Goal: Task Accomplishment & Management: Manage account settings

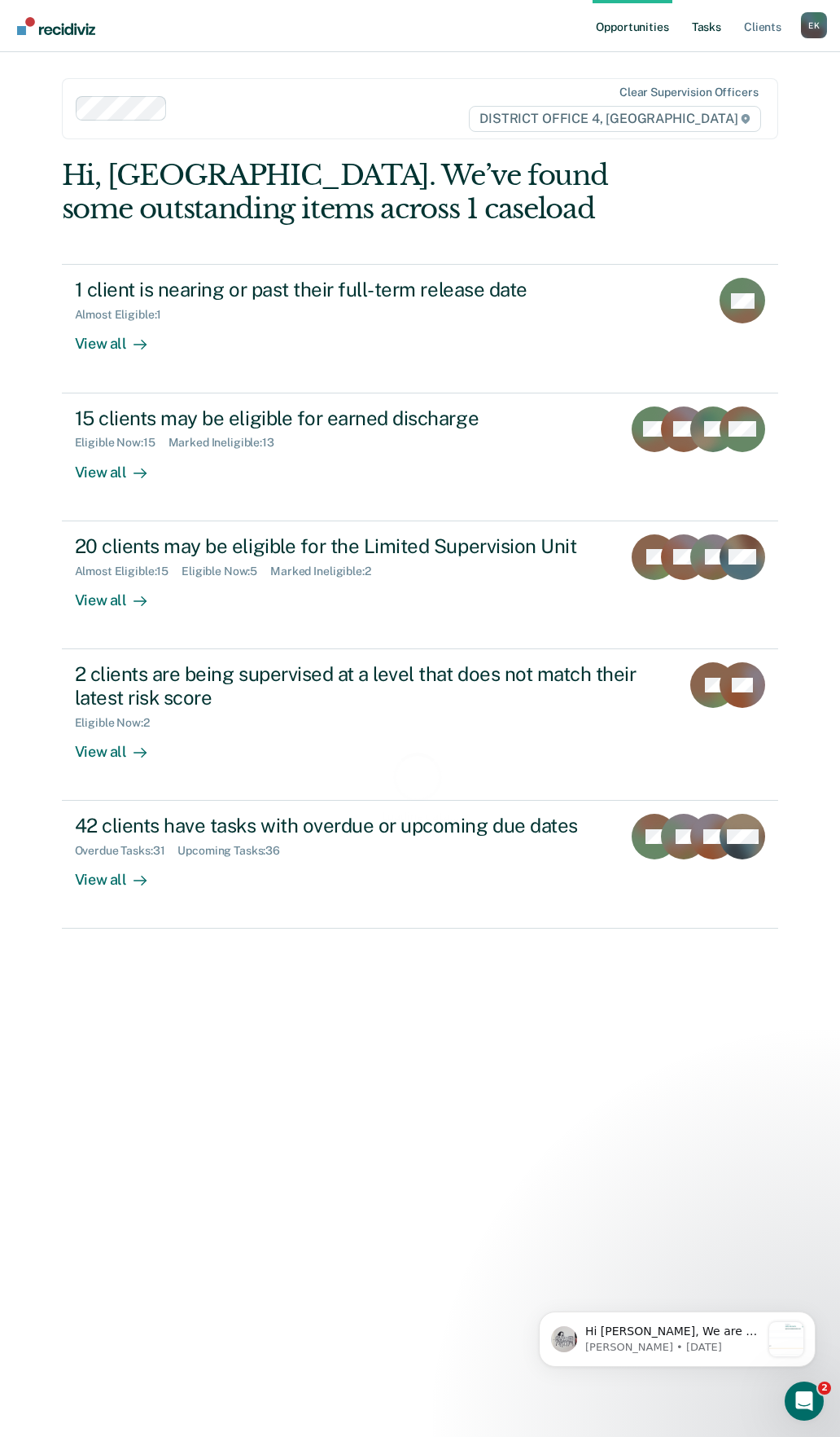
click at [710, 25] on link "Tasks" at bounding box center [707, 26] width 36 height 52
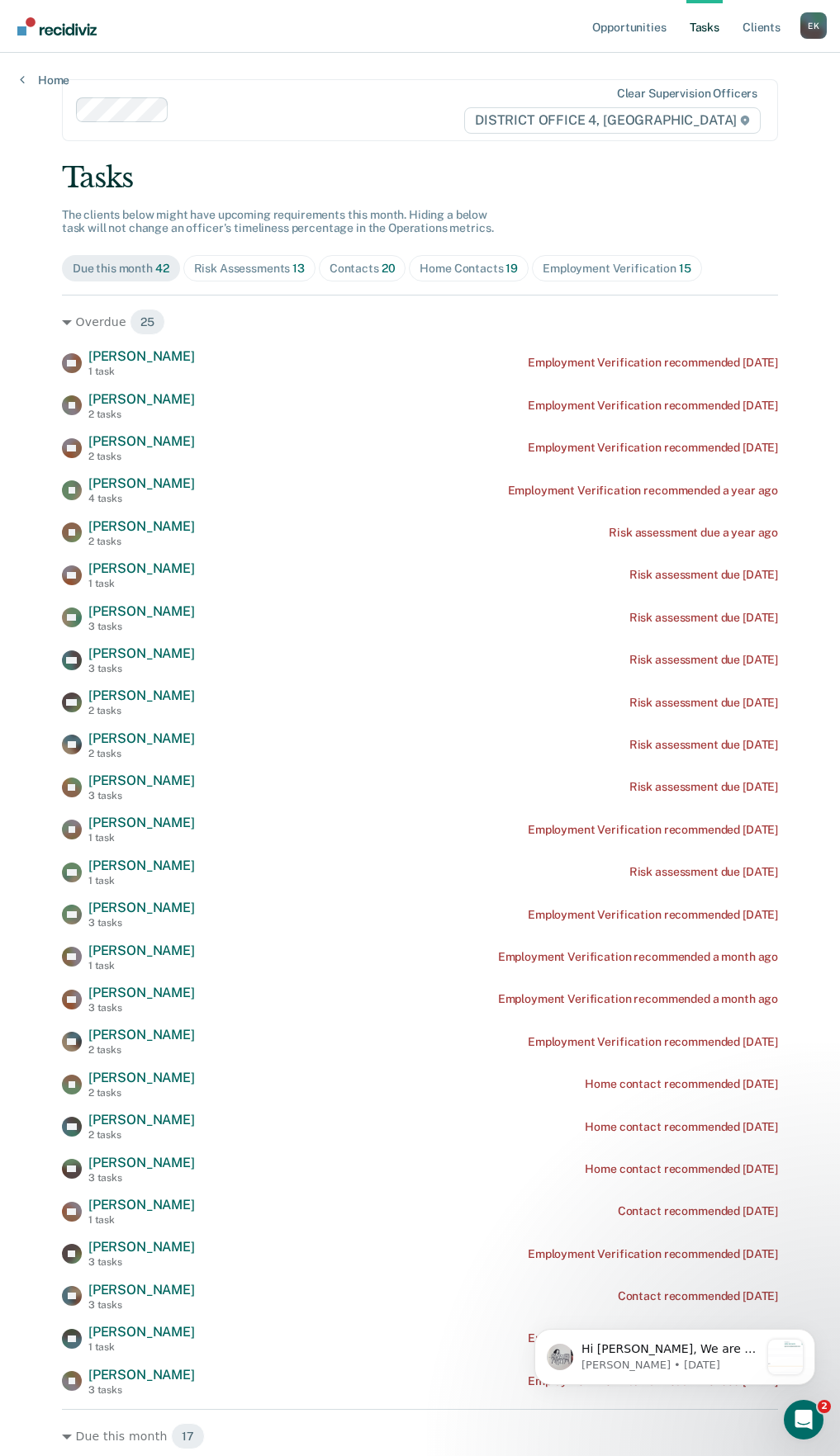
click at [460, 264] on div "Home Contacts 19" at bounding box center [468, 268] width 98 height 14
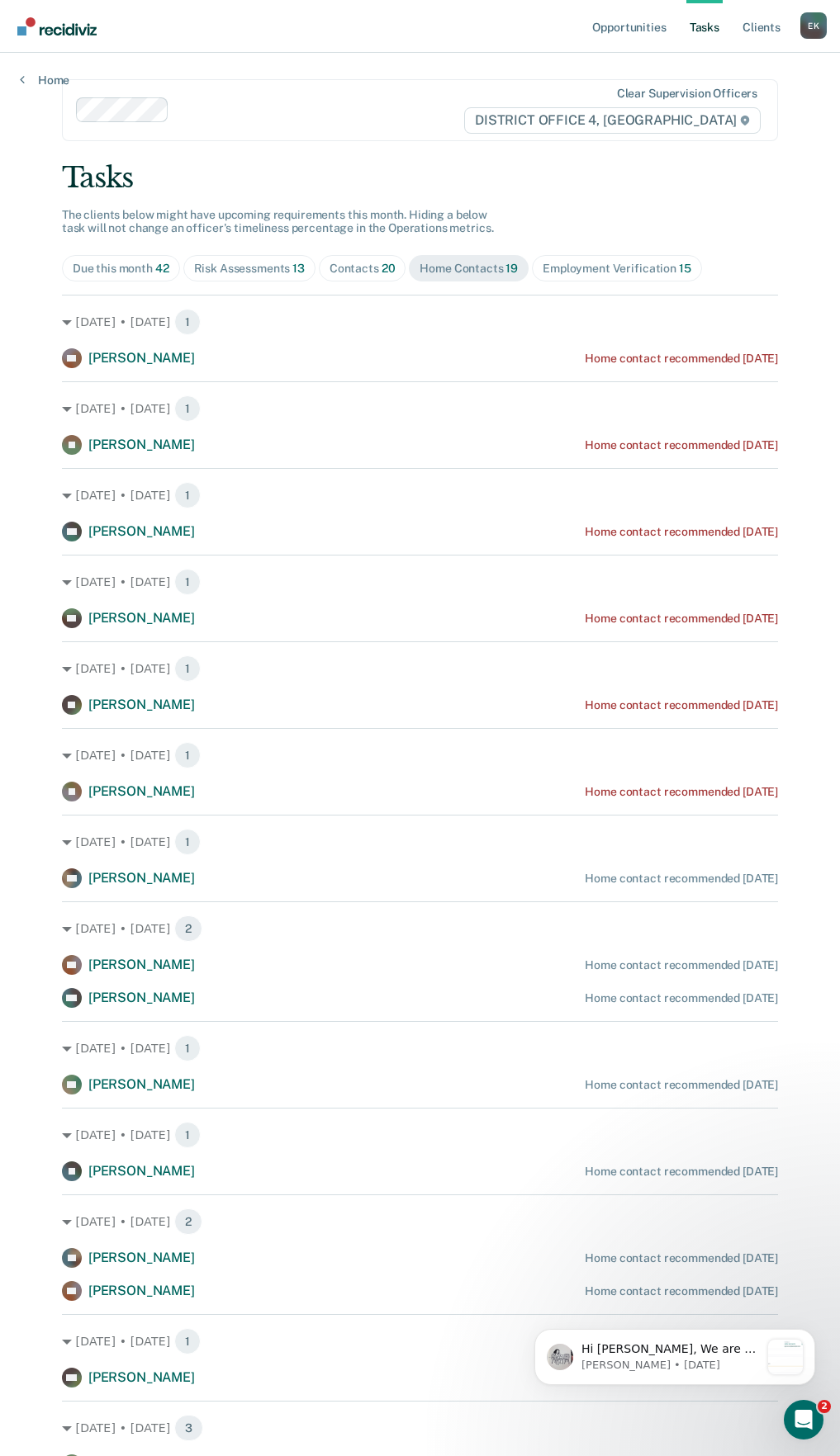
click at [379, 277] on span "Contacts 20" at bounding box center [362, 268] width 87 height 27
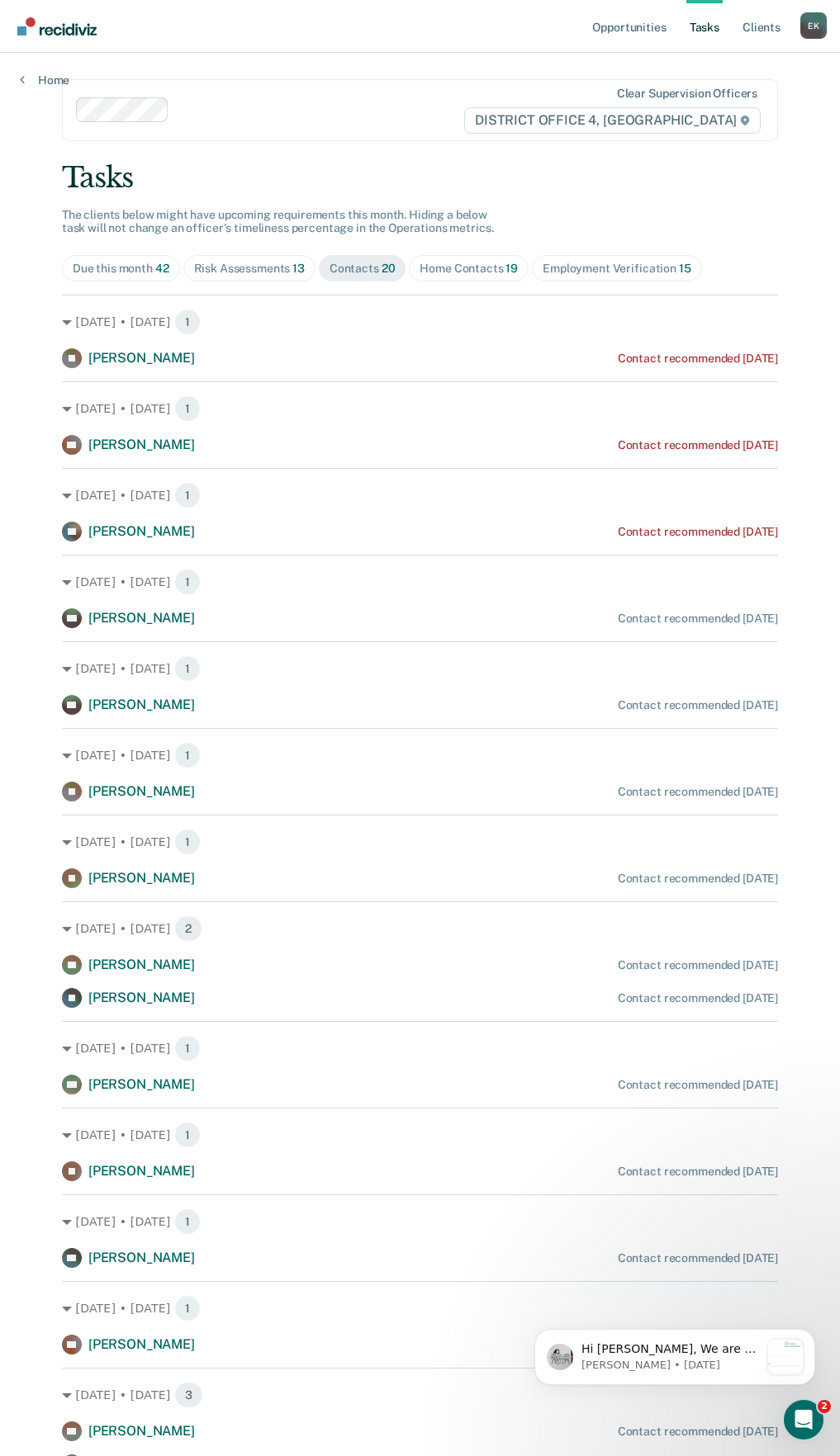
click at [450, 268] on div "Home Contacts 19" at bounding box center [468, 268] width 98 height 14
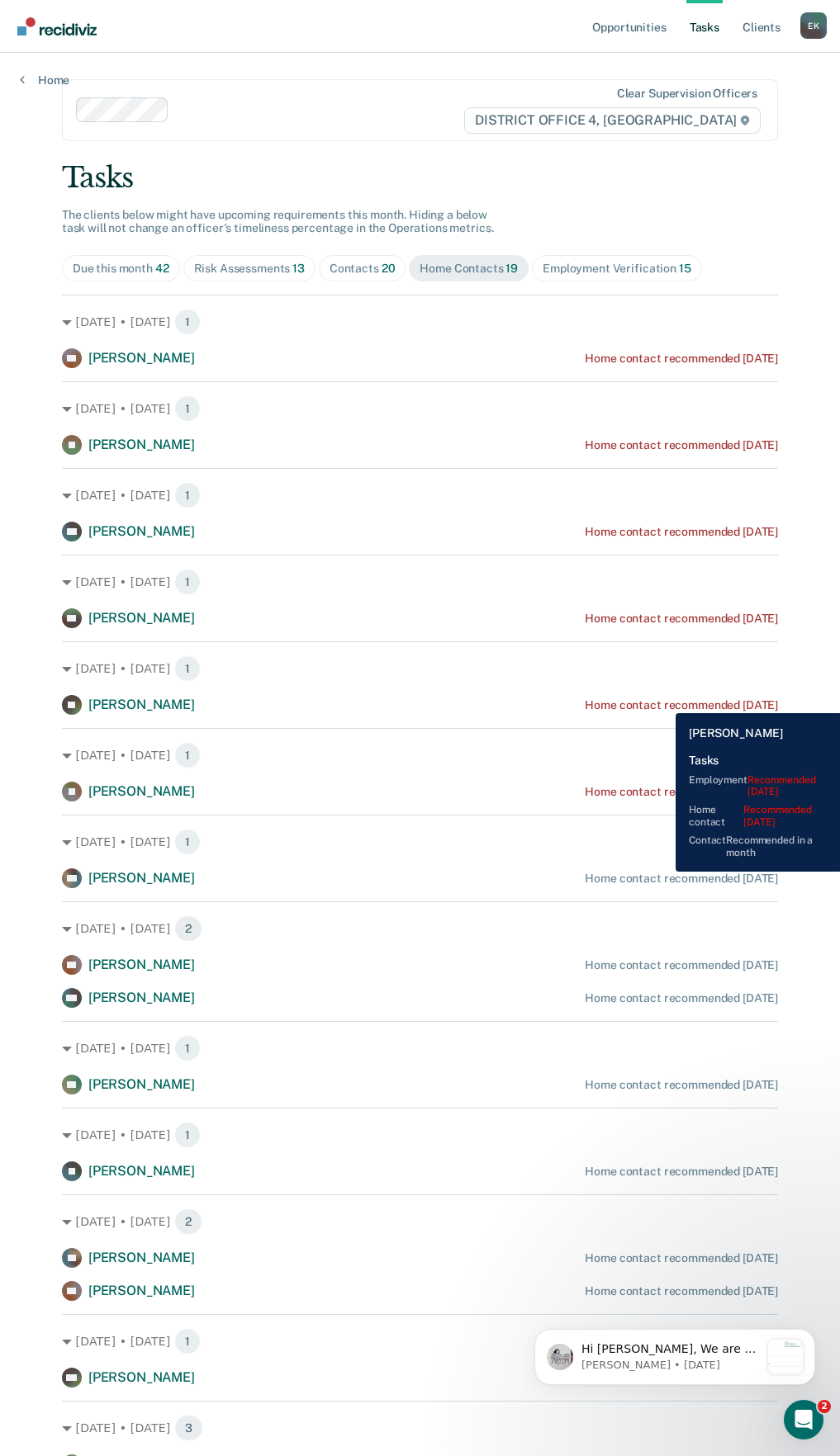
click at [663, 701] on div "Home contact recommended [DATE]" at bounding box center [680, 705] width 193 height 14
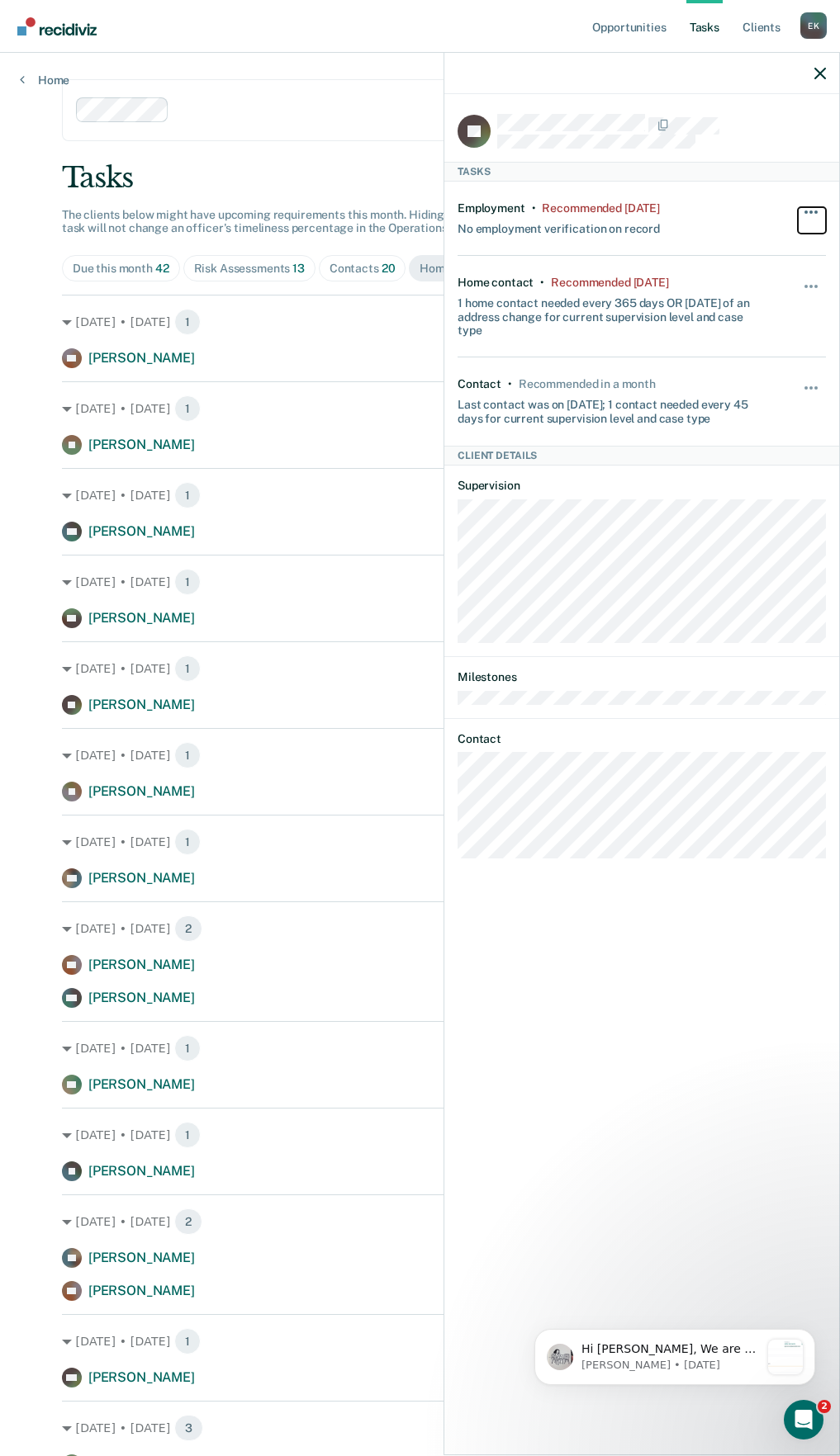
click at [815, 211] on span "button" at bounding box center [815, 212] width 3 height 3
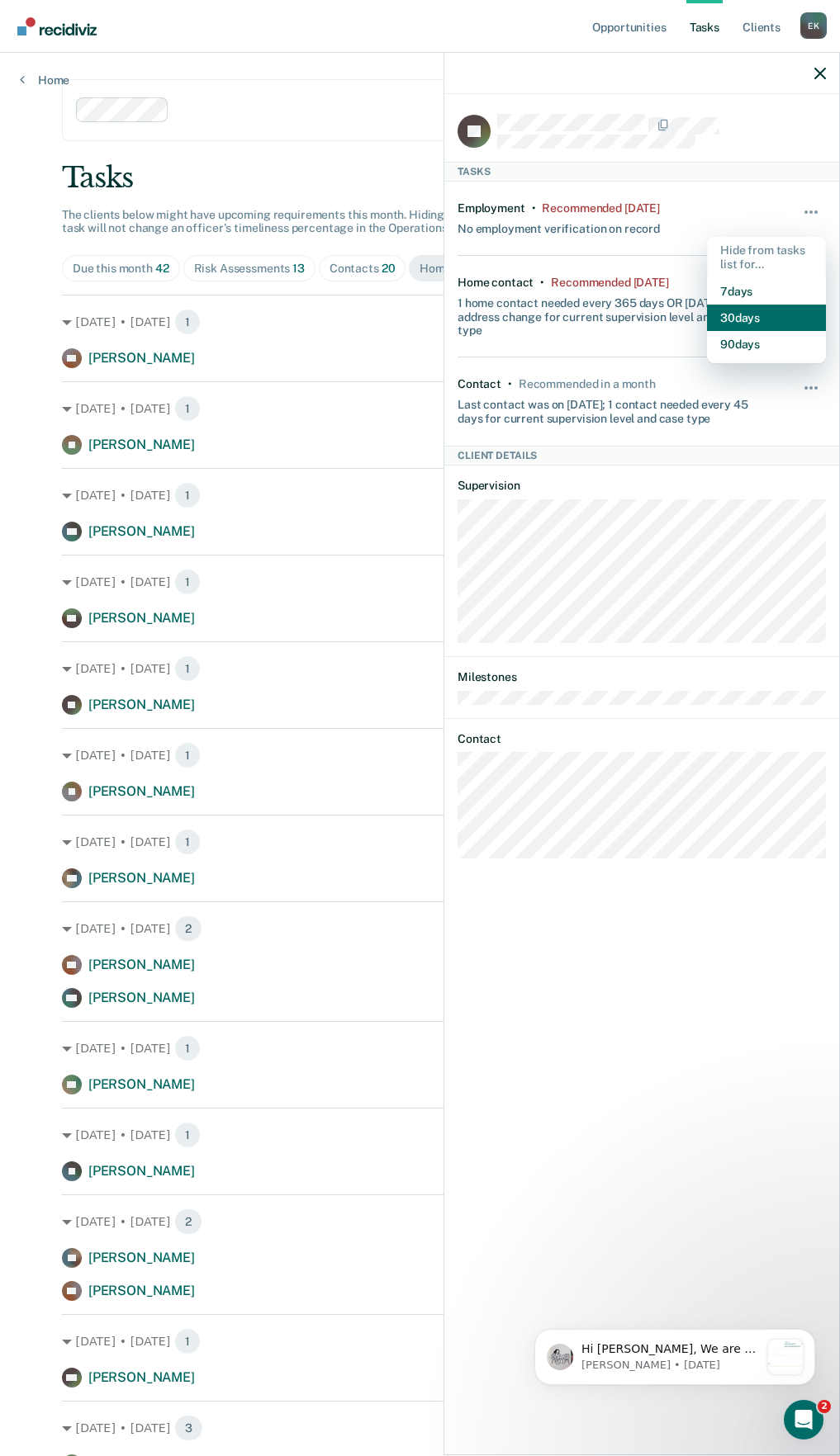
click at [773, 321] on button "30 days" at bounding box center [766, 318] width 119 height 27
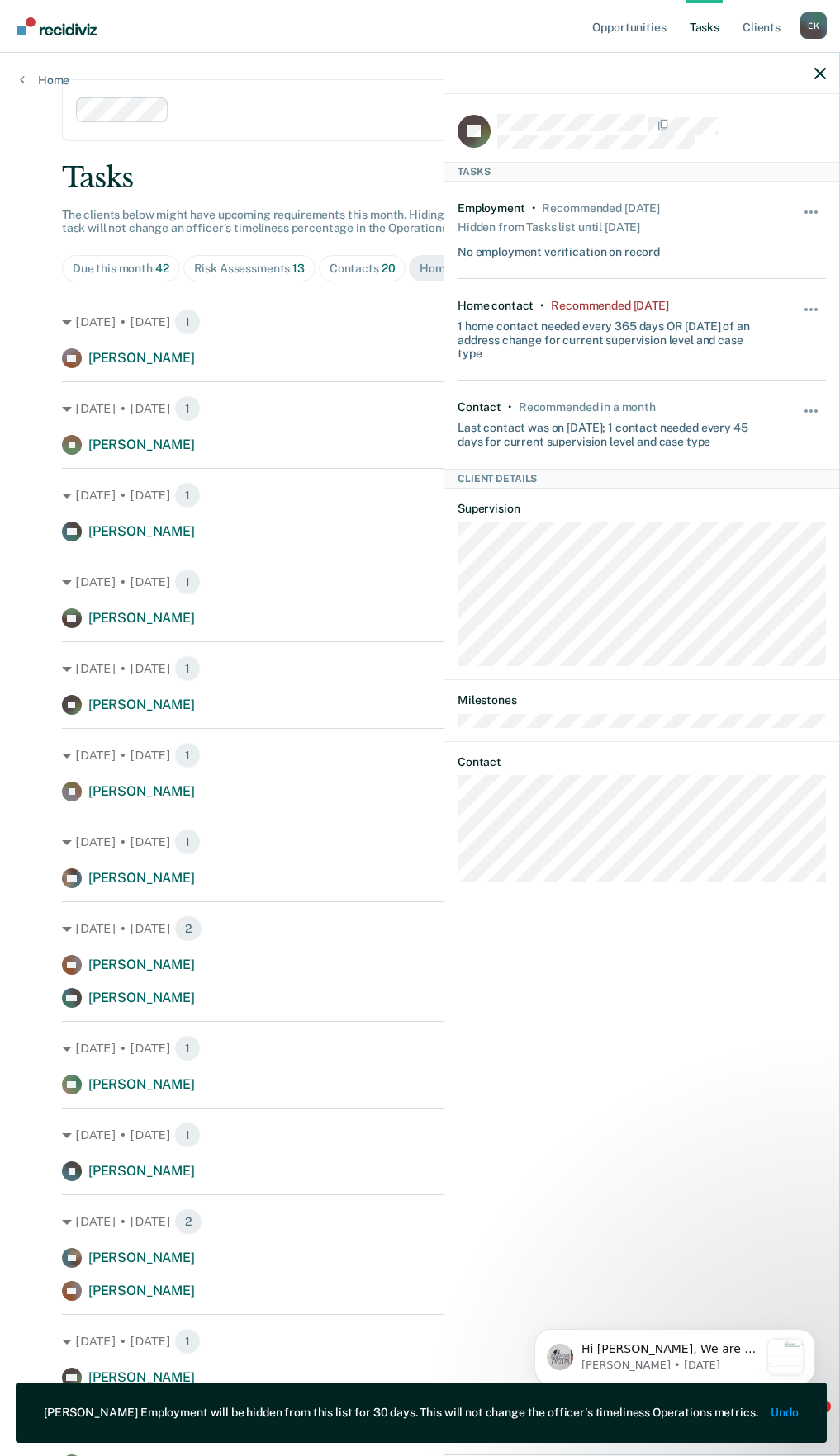
click at [810, 299] on div "Hide from tasks list for... 7 days 30 days 90 days" at bounding box center [811, 330] width 28 height 62
click at [806, 316] on button "button" at bounding box center [811, 318] width 28 height 27
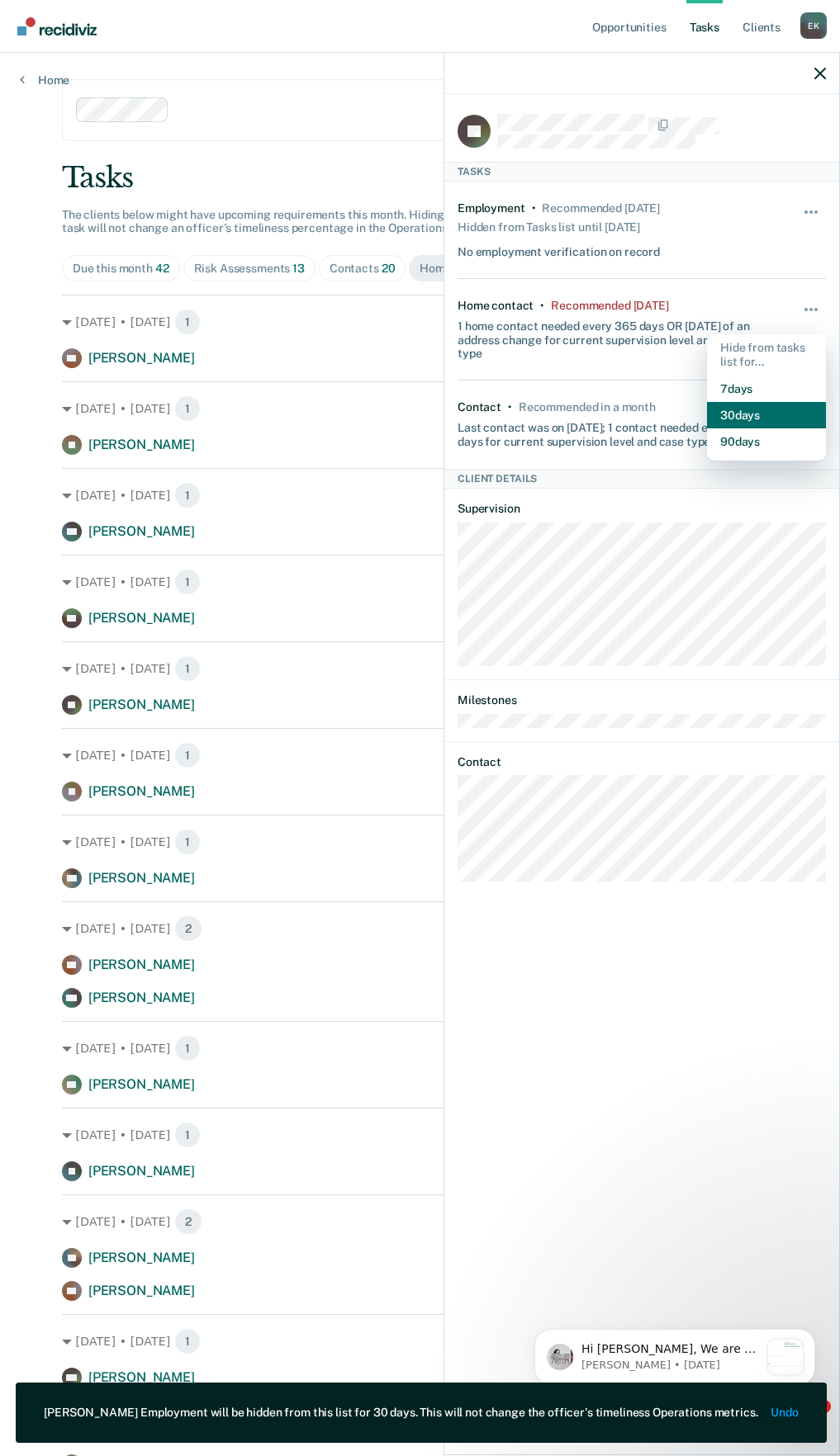
click at [763, 409] on button "30 days" at bounding box center [766, 415] width 119 height 27
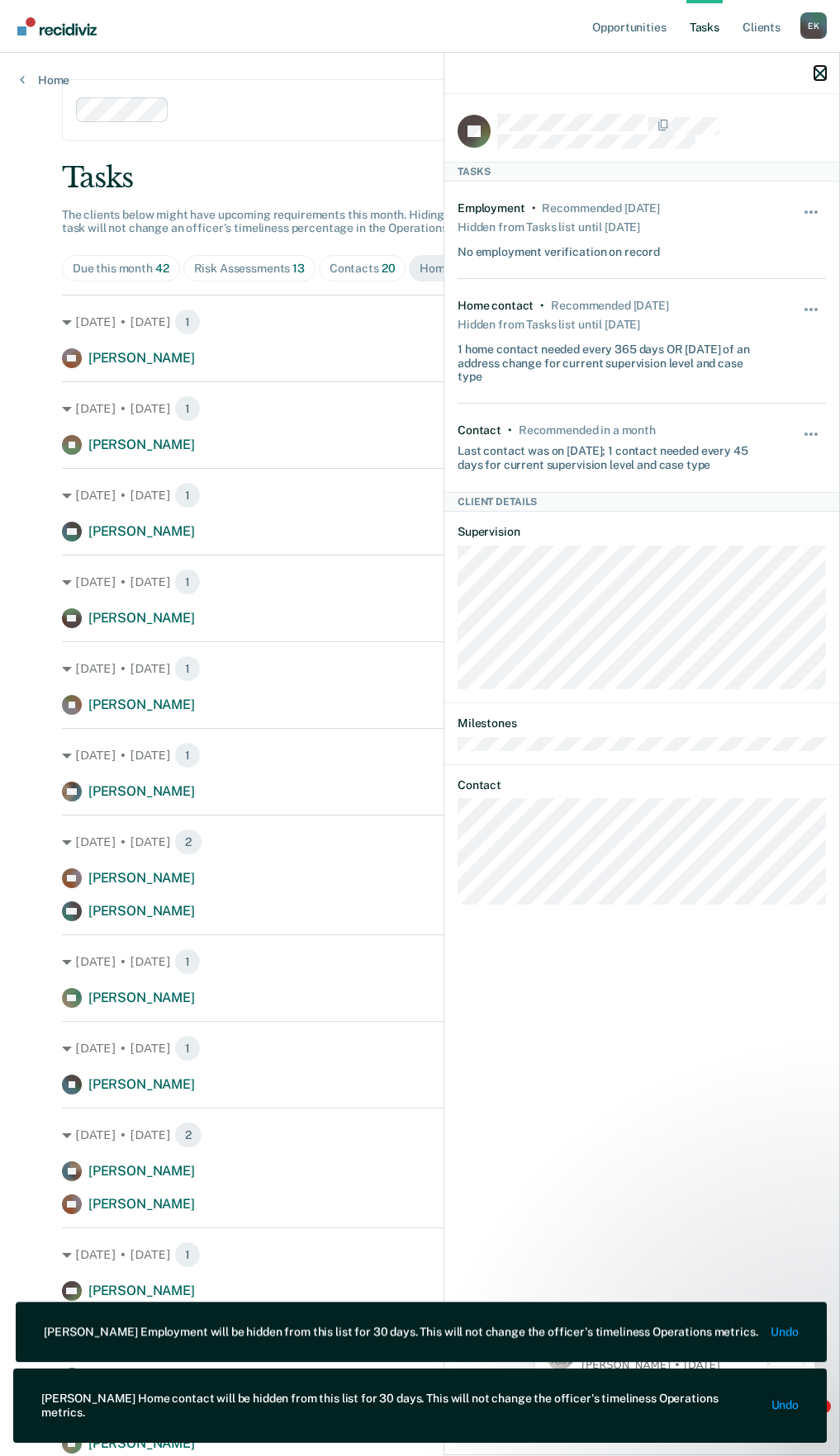
click at [824, 74] on icon "button" at bounding box center [820, 74] width 12 height 12
